Goal: Information Seeking & Learning: Learn about a topic

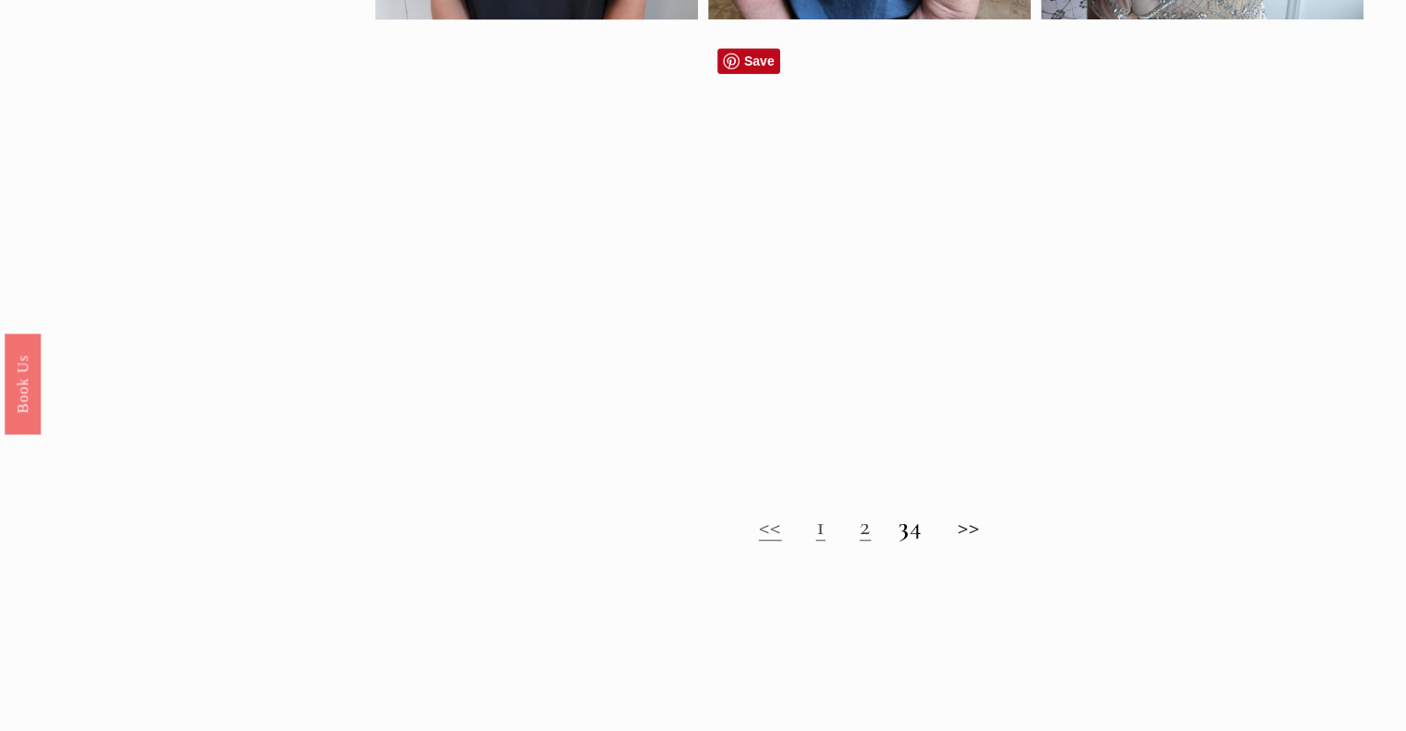
scroll to position [1387, 0]
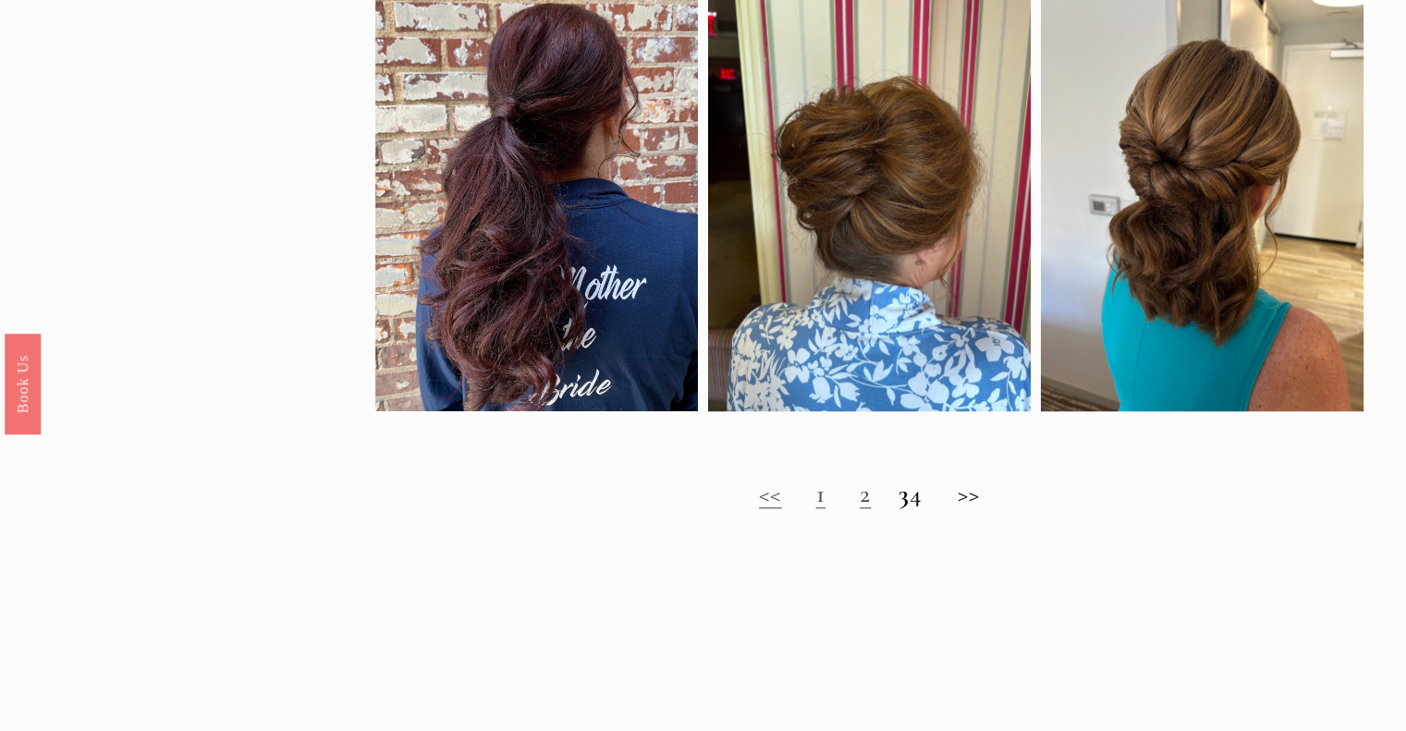
click at [860, 509] on link "2" at bounding box center [865, 493] width 11 height 31
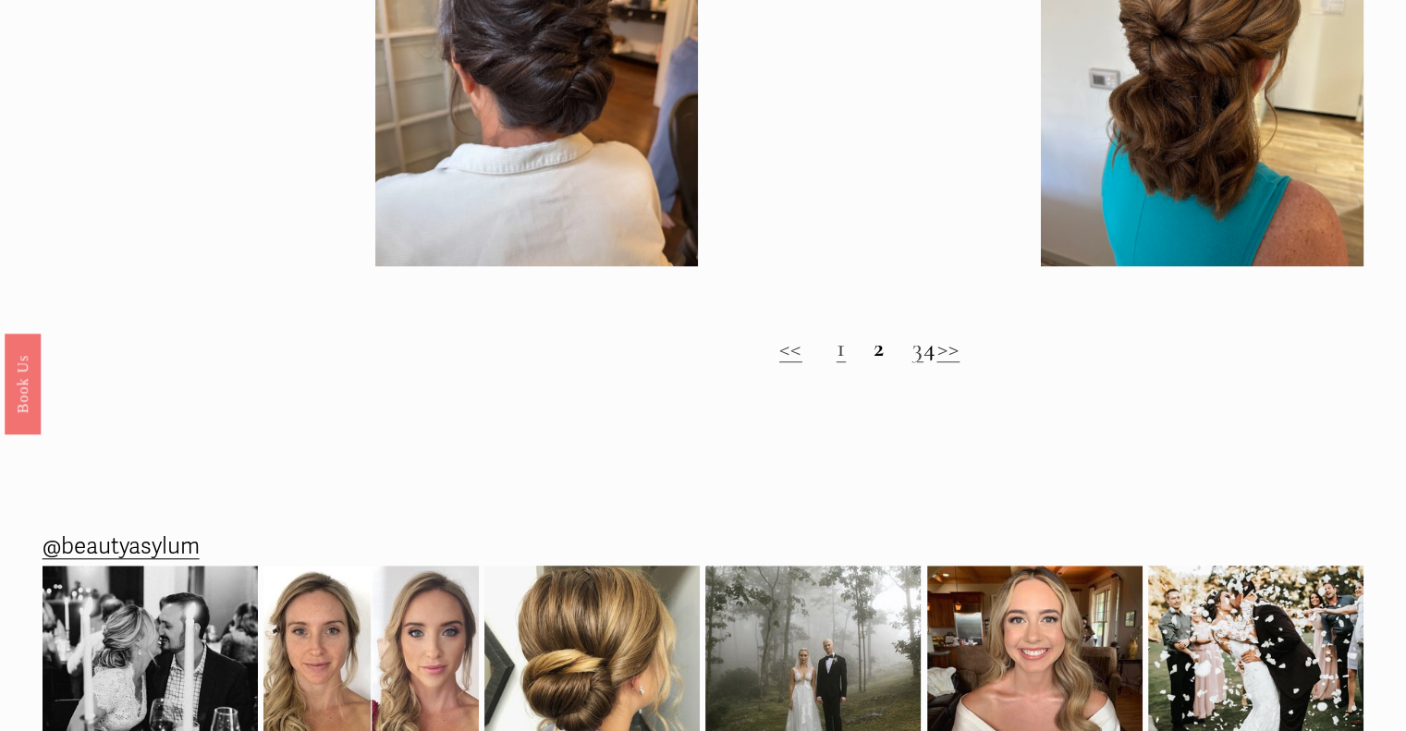
scroll to position [1572, 0]
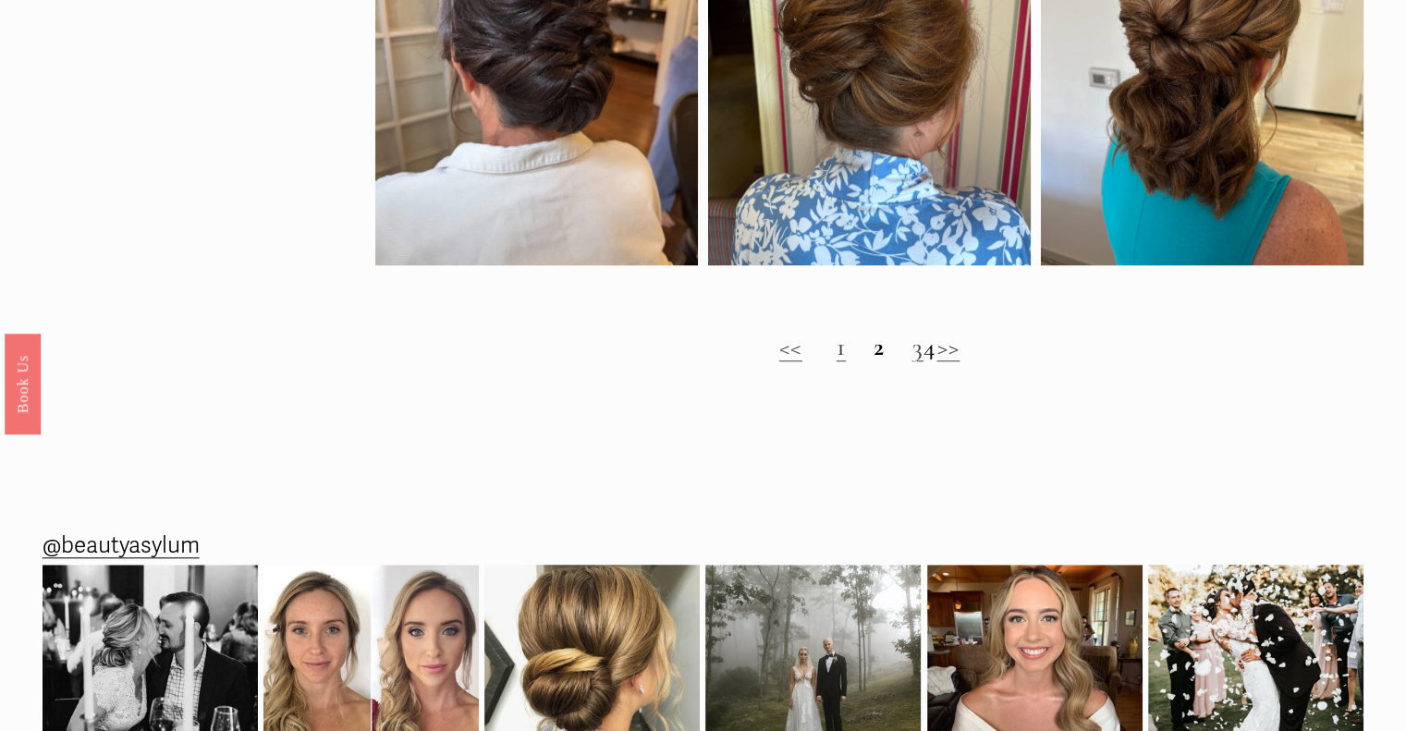
click at [912, 362] on link "3" at bounding box center [917, 346] width 11 height 31
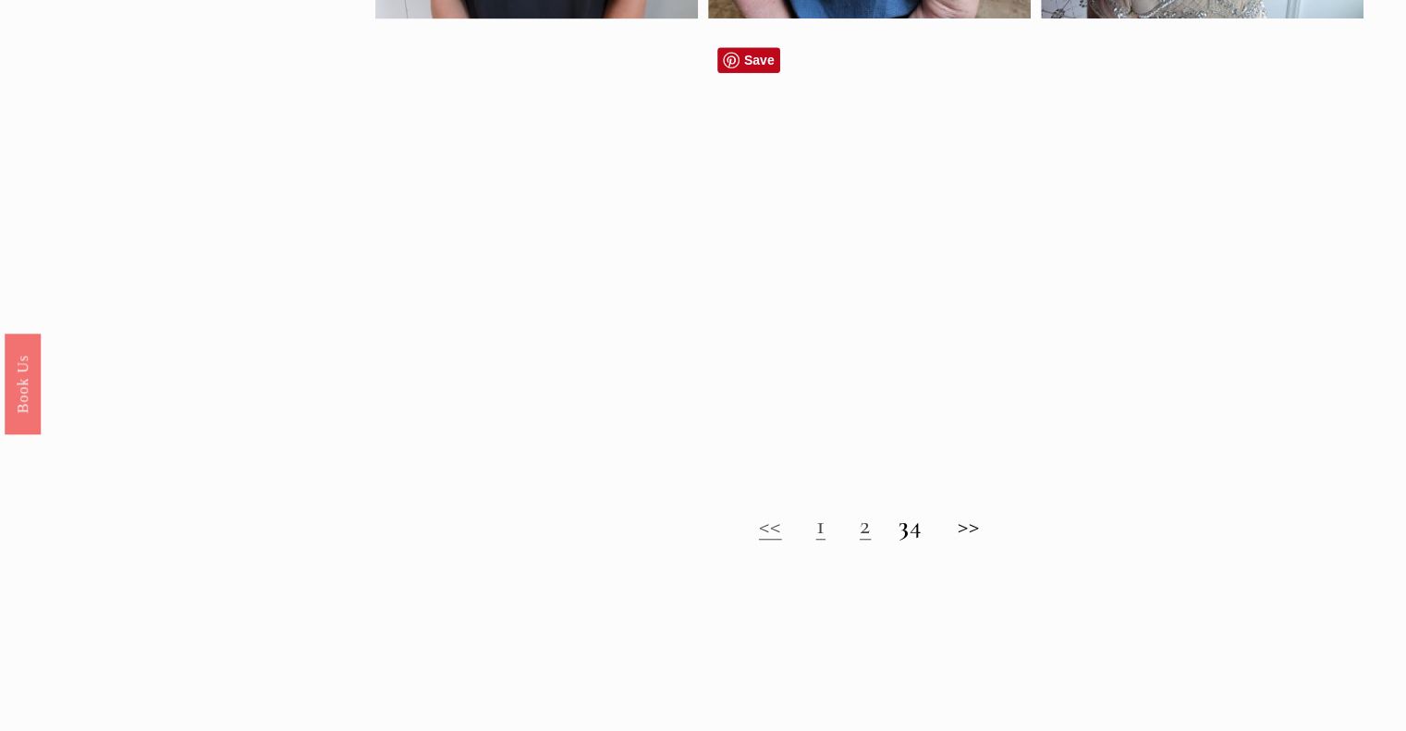
scroll to position [1664, 0]
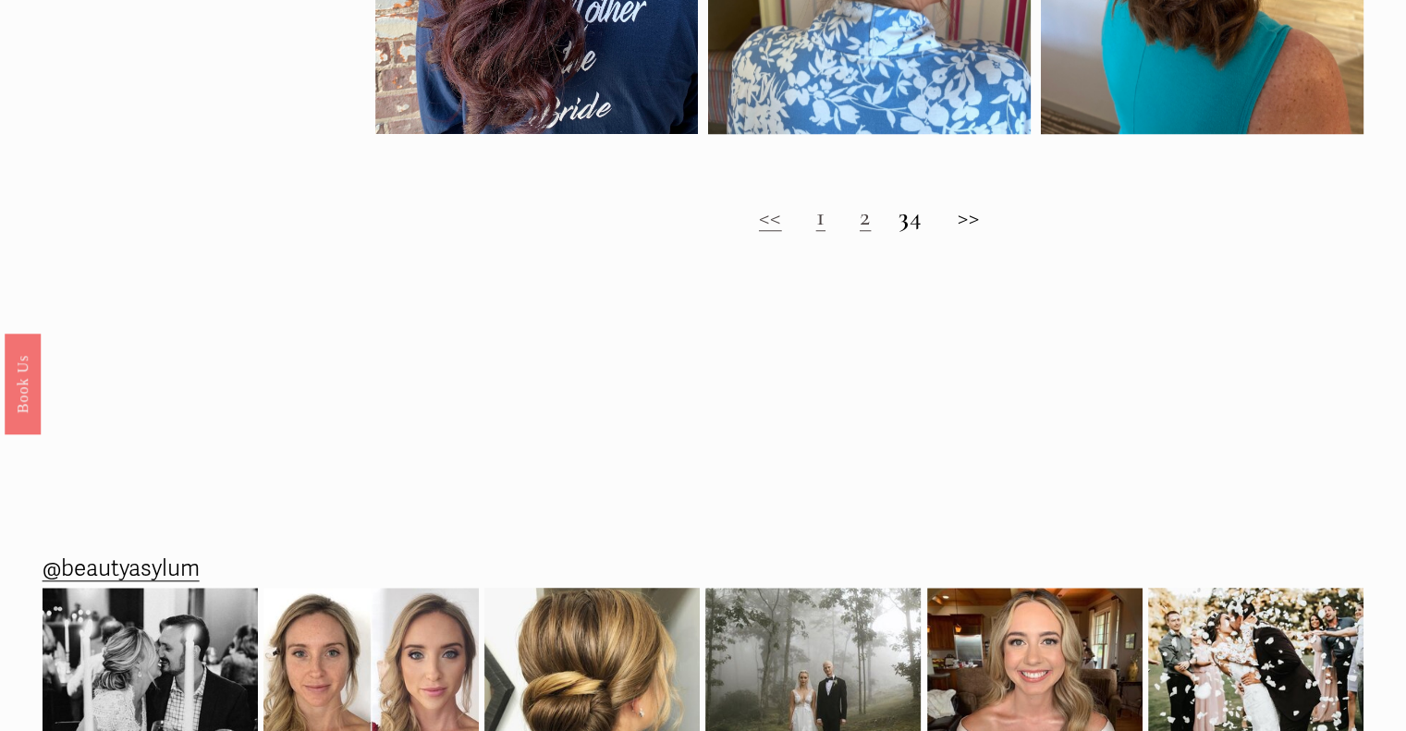
click at [934, 232] on h2 "<< 1 2 3 4 >>" at bounding box center [869, 217] width 989 height 31
click at [808, 232] on h2 "<< 1 2 3 4 >>" at bounding box center [869, 217] width 989 height 31
click at [816, 232] on link "1" at bounding box center [820, 216] width 9 height 31
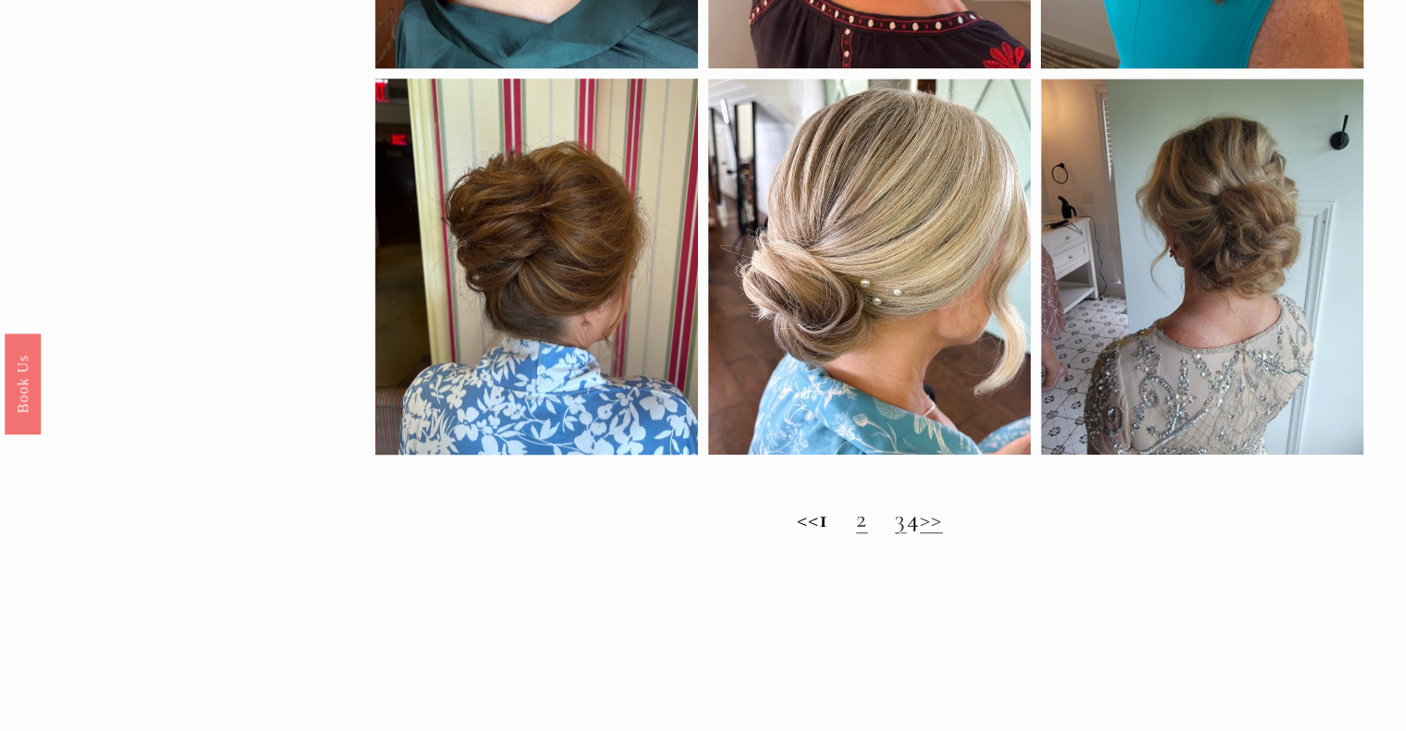
scroll to position [1387, 0]
